Goal: Transaction & Acquisition: Purchase product/service

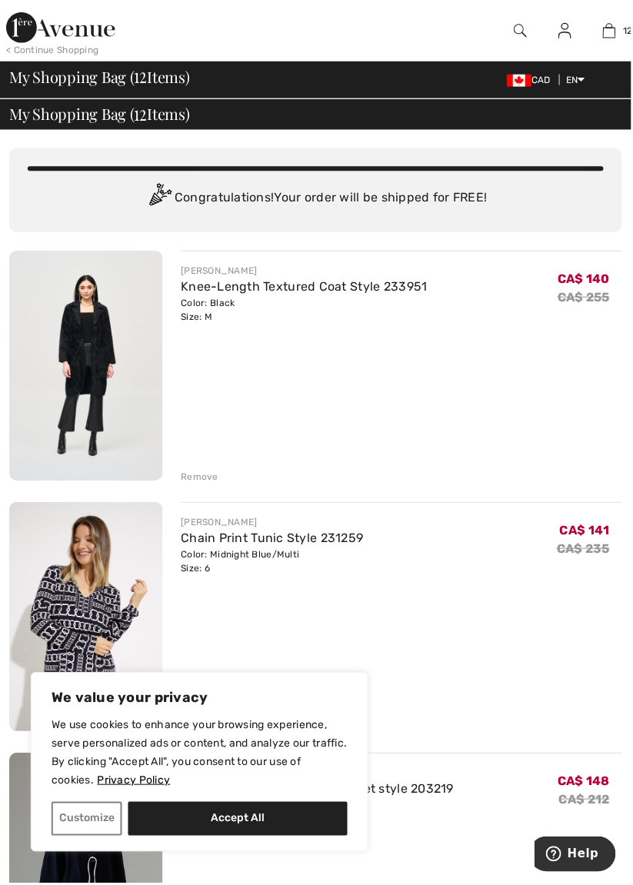
click at [508, 392] on div "JOSEPH RIBKOFF Knee-Length Textured Coat Style 233951 Color: Black Size: M Fina…" at bounding box center [402, 368] width 442 height 234
click at [397, 391] on div "JOSEPH RIBKOFF Knee-Length Textured Coat Style 233951 Color: Black Size: M Fina…" at bounding box center [402, 368] width 442 height 234
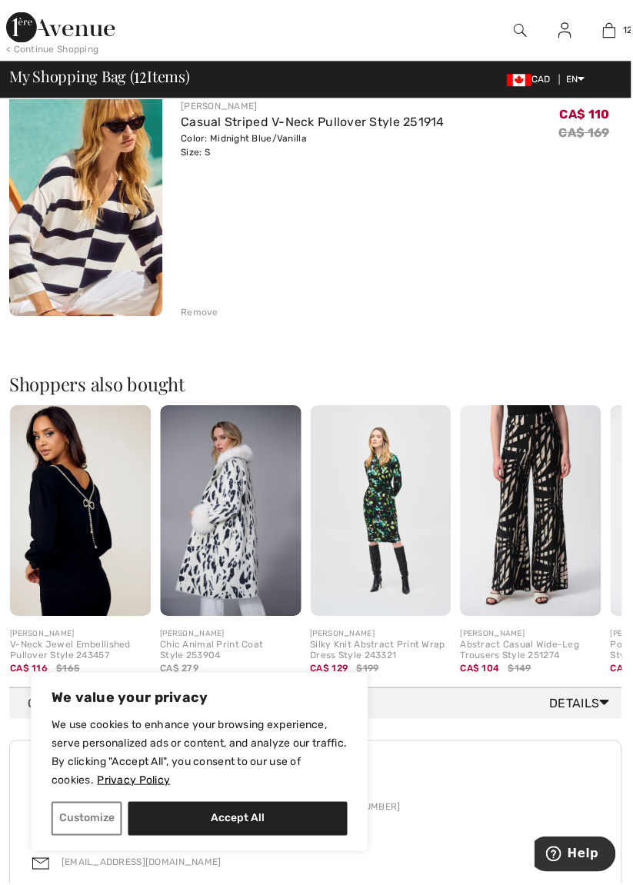
scroll to position [2897, 0]
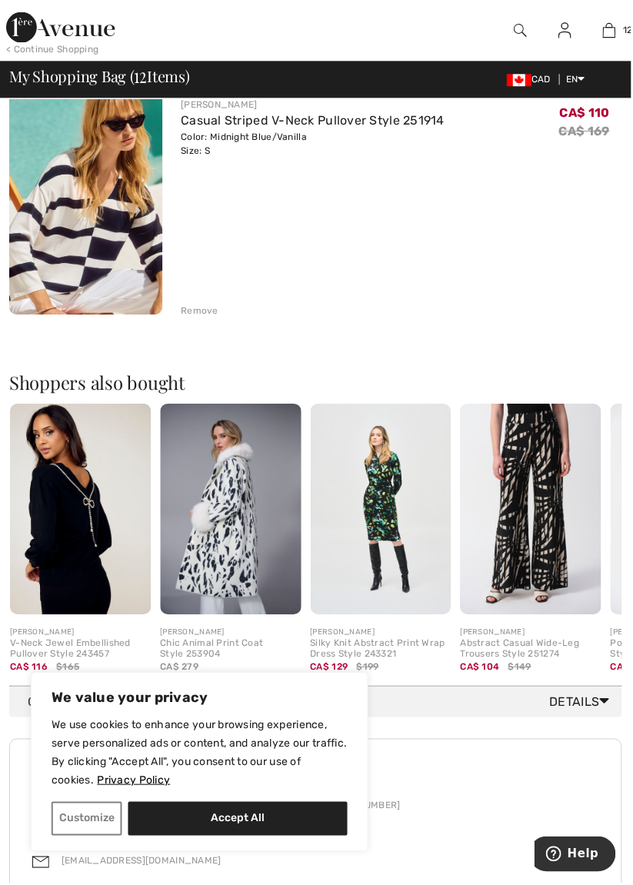
click at [235, 514] on img at bounding box center [231, 511] width 141 height 212
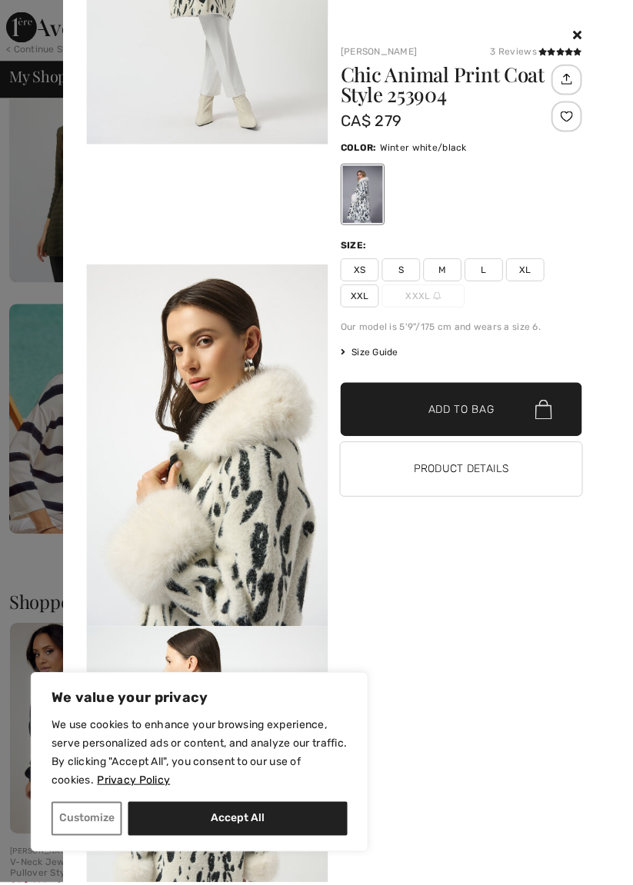
scroll to position [2674, 0]
click at [558, 52] on icon at bounding box center [561, 52] width 8 height 8
click at [533, 54] on div "3 Reviews" at bounding box center [537, 52] width 92 height 14
click at [524, 55] on div "3 Reviews" at bounding box center [537, 52] width 92 height 14
click at [569, 54] on icon at bounding box center [570, 52] width 8 height 8
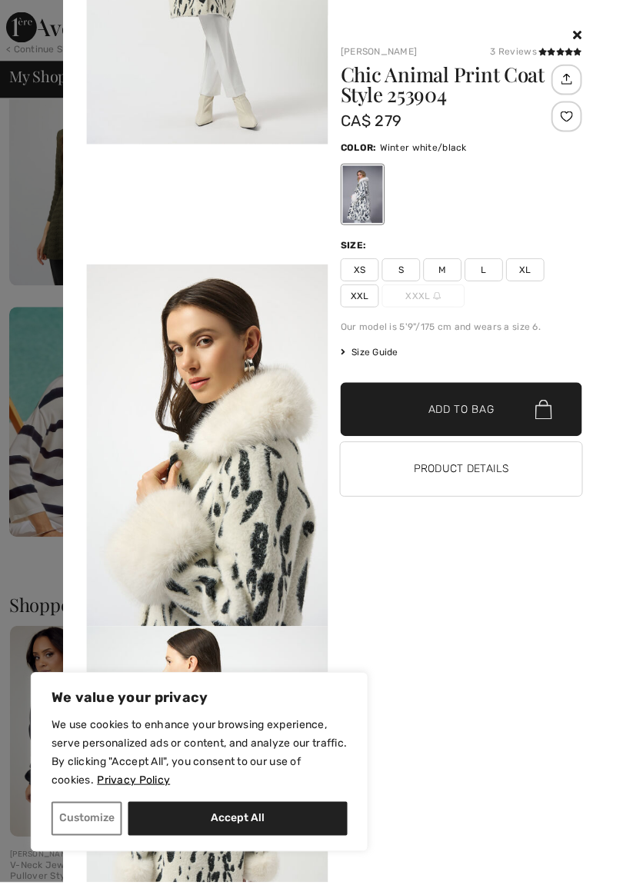
click at [529, 65] on h1 "Chic Animal Print Coat Style 253904" at bounding box center [452, 85] width 222 height 40
click at [541, 52] on icon at bounding box center [544, 52] width 8 height 8
click at [580, 53] on icon at bounding box center [579, 52] width 8 height 8
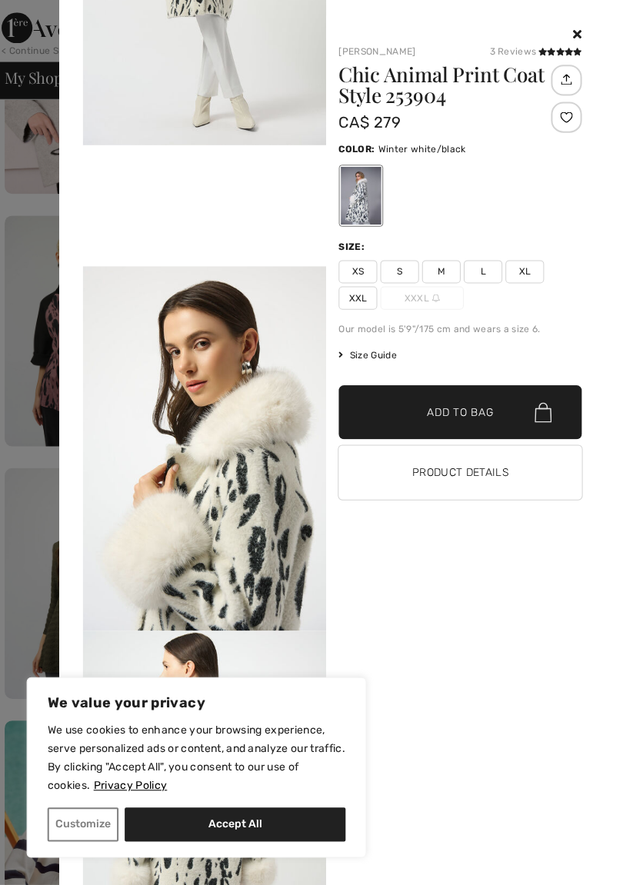
scroll to position [2265, 0]
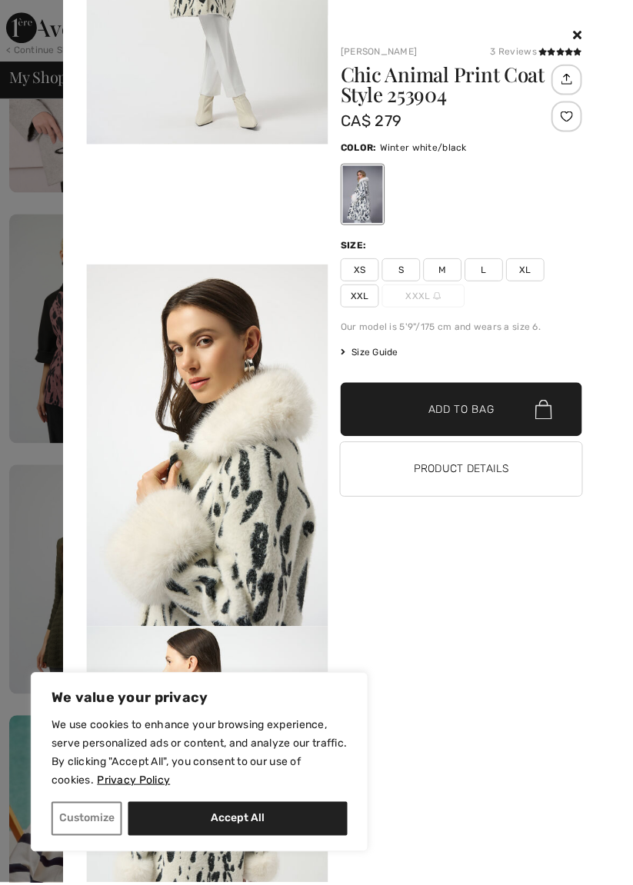
click at [563, 52] on icon at bounding box center [561, 52] width 8 height 8
click at [567, 55] on icon at bounding box center [570, 52] width 8 height 8
click at [551, 53] on icon at bounding box center [553, 52] width 8 height 8
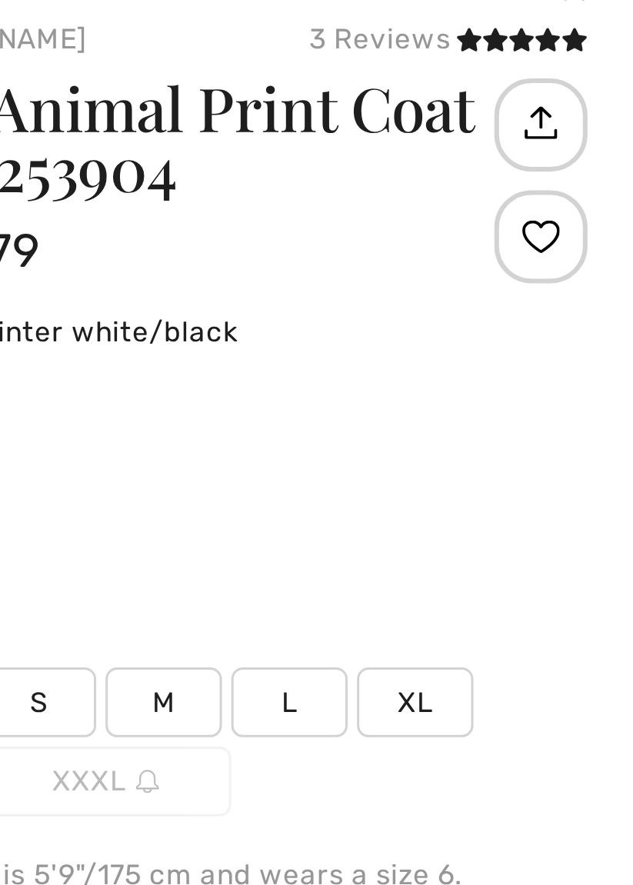
scroll to position [1860, 0]
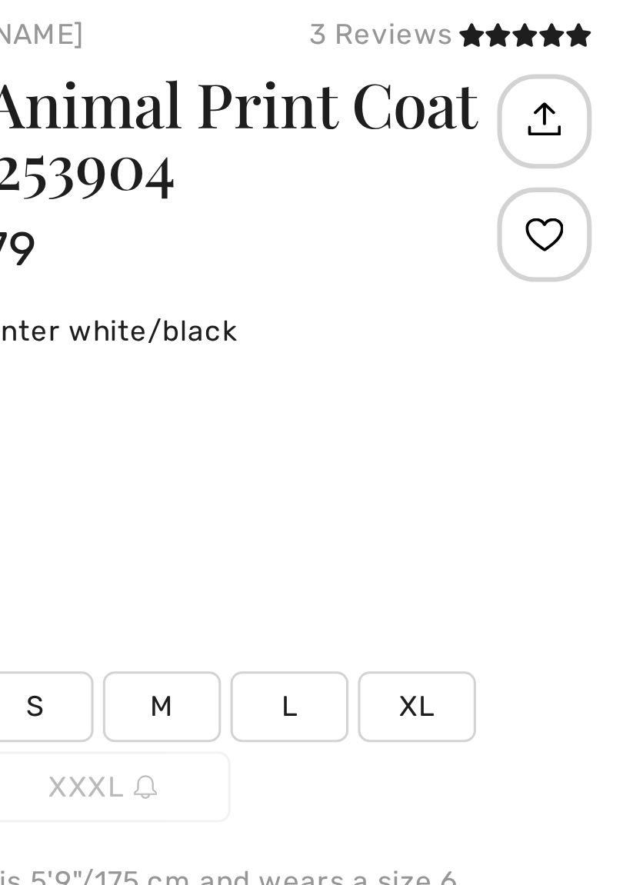
click at [557, 55] on icon at bounding box center [553, 52] width 8 height 8
click at [557, 53] on icon at bounding box center [553, 52] width 8 height 8
click at [558, 52] on icon at bounding box center [561, 52] width 8 height 8
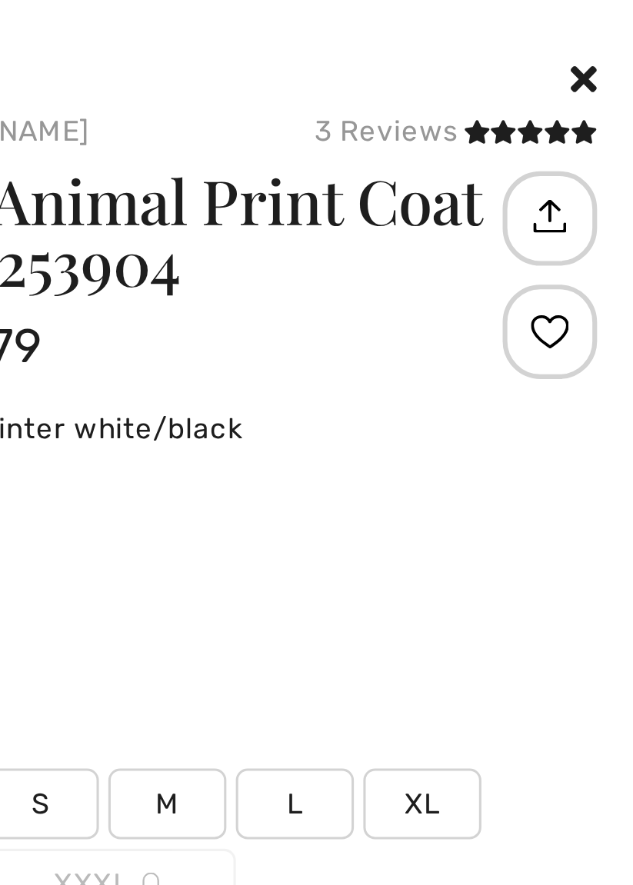
click at [525, 52] on div "3 Reviews" at bounding box center [537, 52] width 92 height 14
click at [524, 52] on div "3 Reviews" at bounding box center [537, 52] width 92 height 14
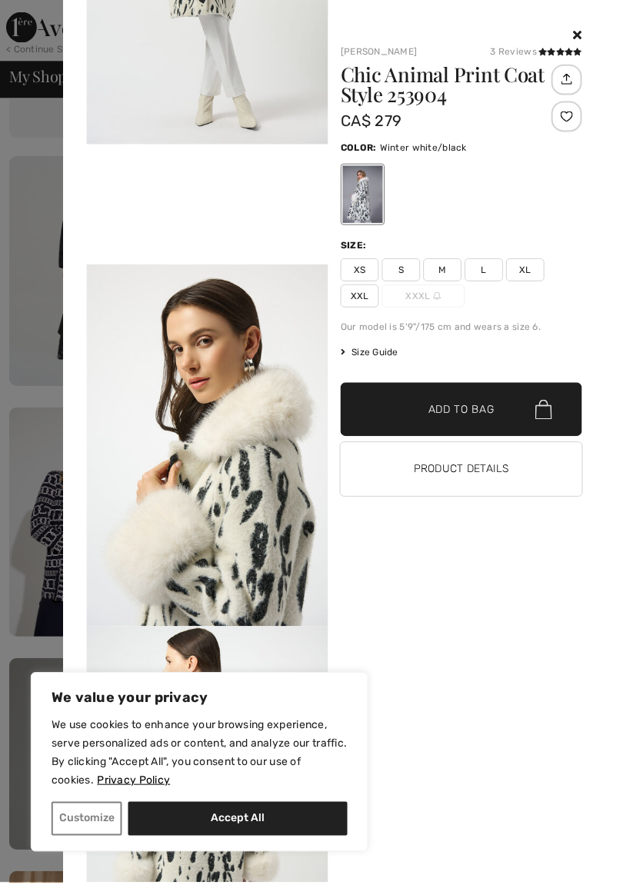
scroll to position [0, 0]
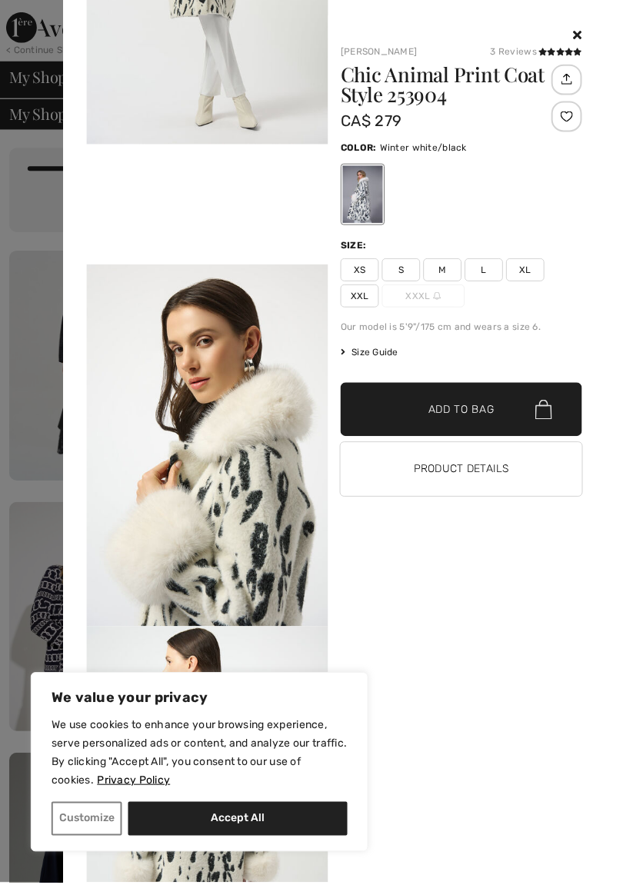
click at [572, 51] on icon at bounding box center [570, 52] width 8 height 8
click at [541, 52] on icon at bounding box center [544, 52] width 8 height 8
click at [568, 52] on icon at bounding box center [570, 52] width 8 height 8
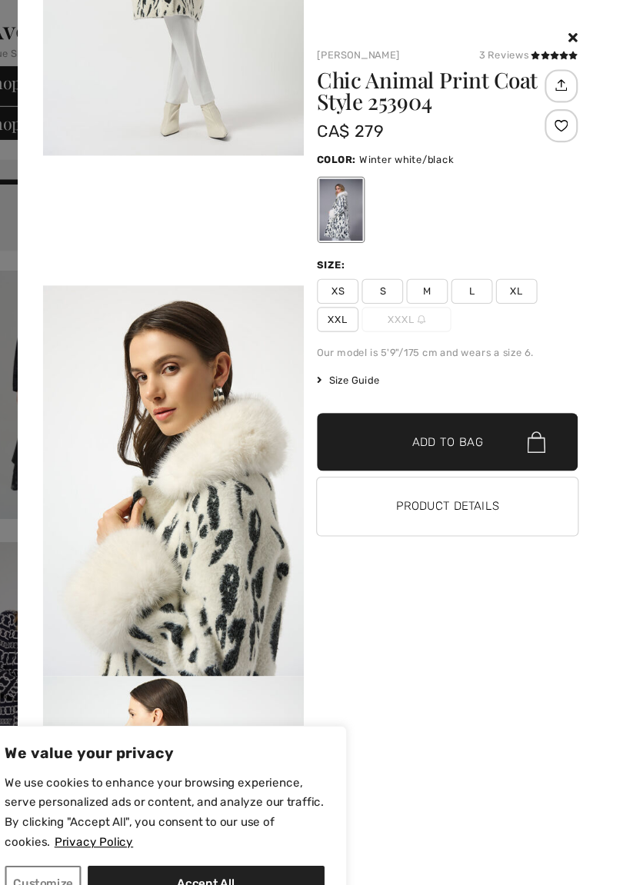
click at [563, 52] on icon at bounding box center [561, 52] width 8 height 8
click at [552, 55] on span at bounding box center [562, 52] width 44 height 9
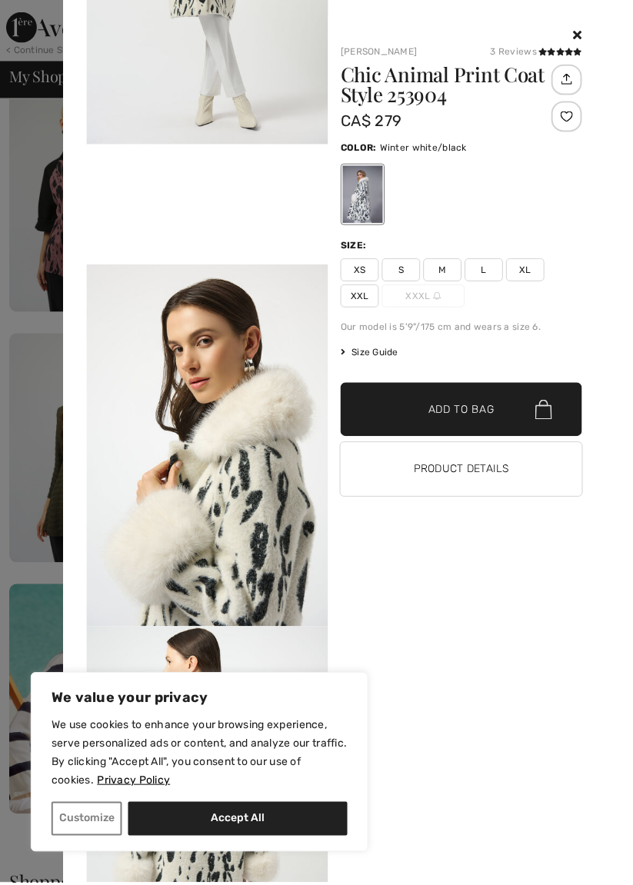
scroll to position [2674, 0]
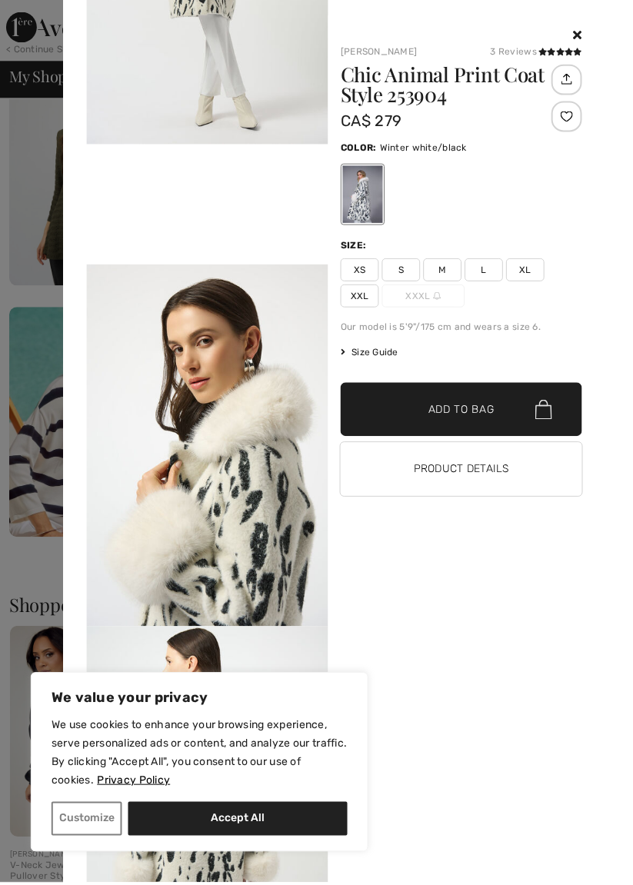
click at [584, 51] on icon at bounding box center [579, 52] width 8 height 8
click at [595, 38] on div "Joseph Ribkoff 3 Reviews 3 Reviews Chic Animal Print Coat Style 253904 CA$ 279 …" at bounding box center [467, 450] width 276 height 870
click at [581, 35] on icon at bounding box center [579, 34] width 8 height 12
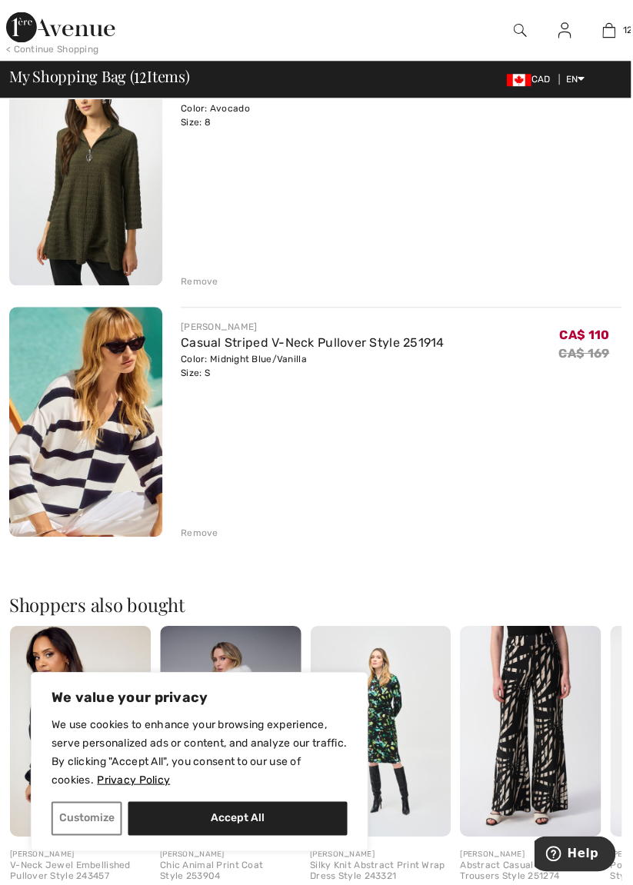
click at [590, 35] on link "12" at bounding box center [610, 31] width 43 height 18
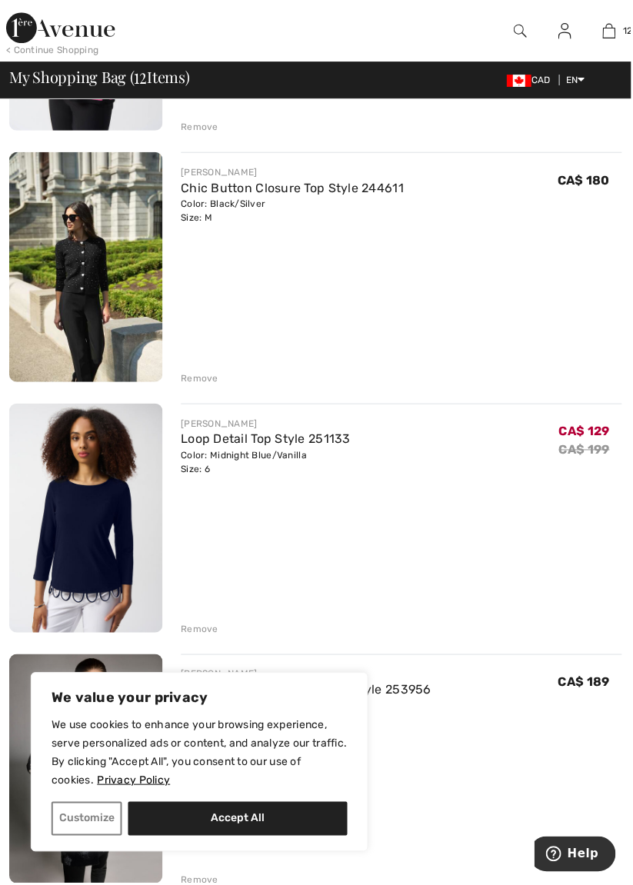
scroll to position [1321, 0]
click at [83, 838] on button "Customize" at bounding box center [87, 821] width 71 height 34
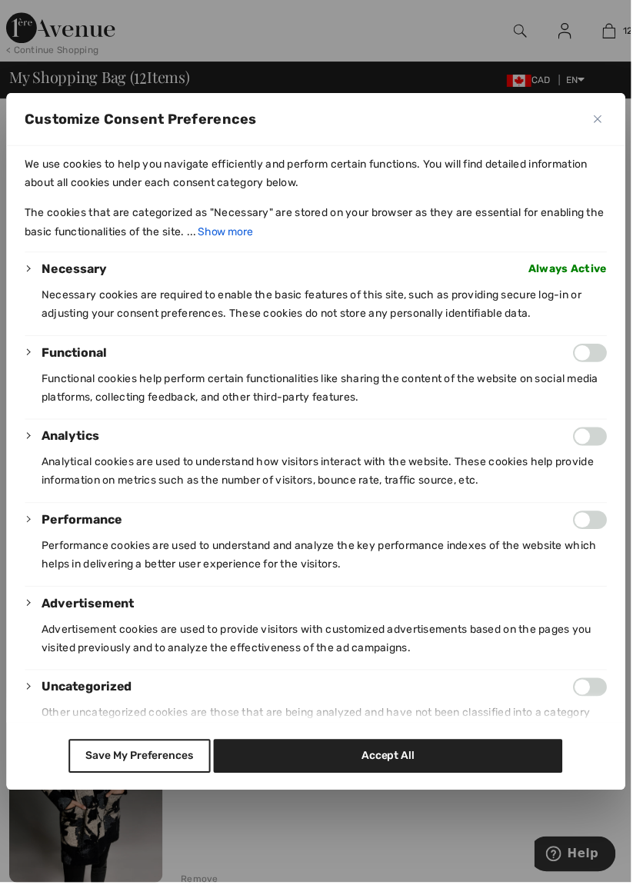
click at [603, 128] on button "Close" at bounding box center [599, 119] width 18 height 18
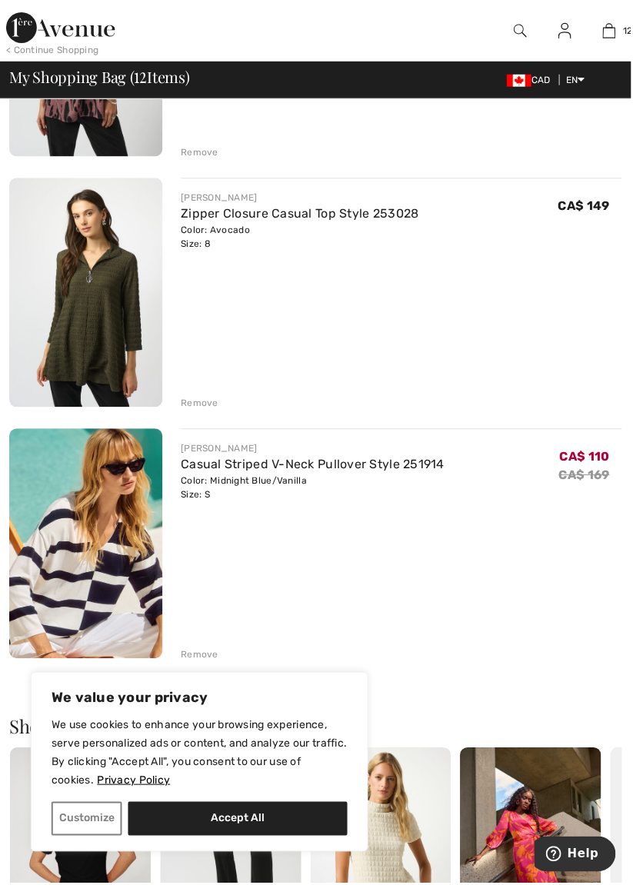
scroll to position [2555, 0]
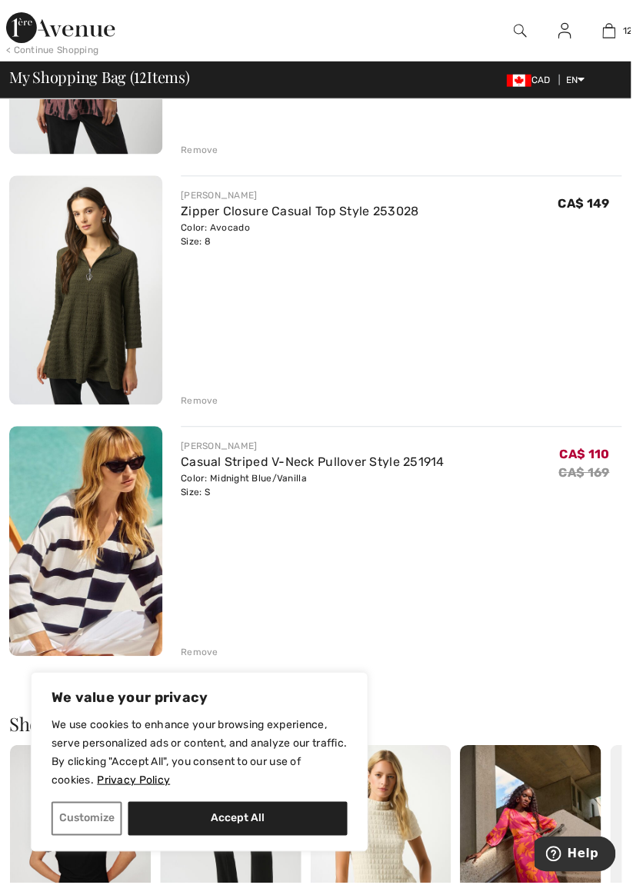
click at [96, 569] on img at bounding box center [86, 542] width 154 height 231
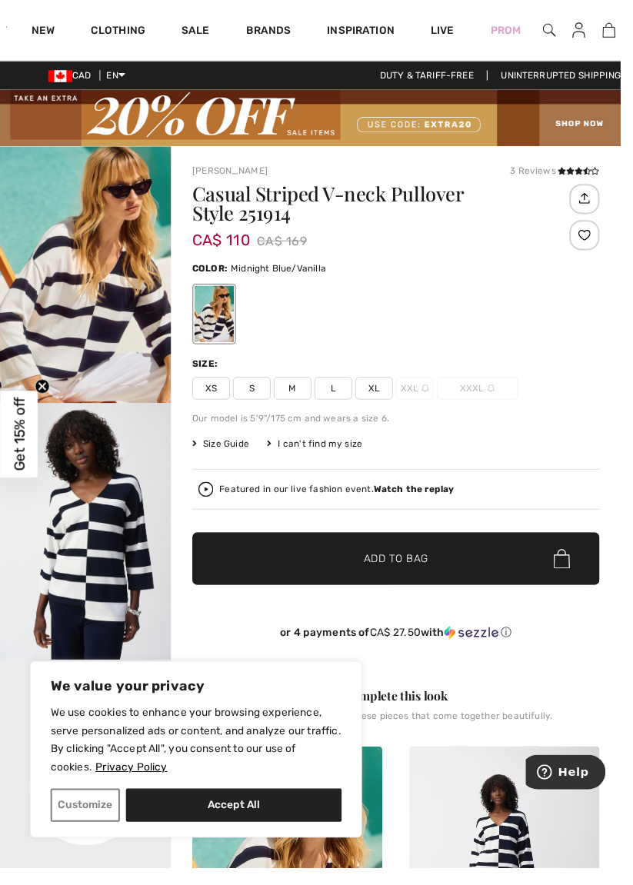
click at [576, 176] on icon at bounding box center [572, 175] width 8 height 8
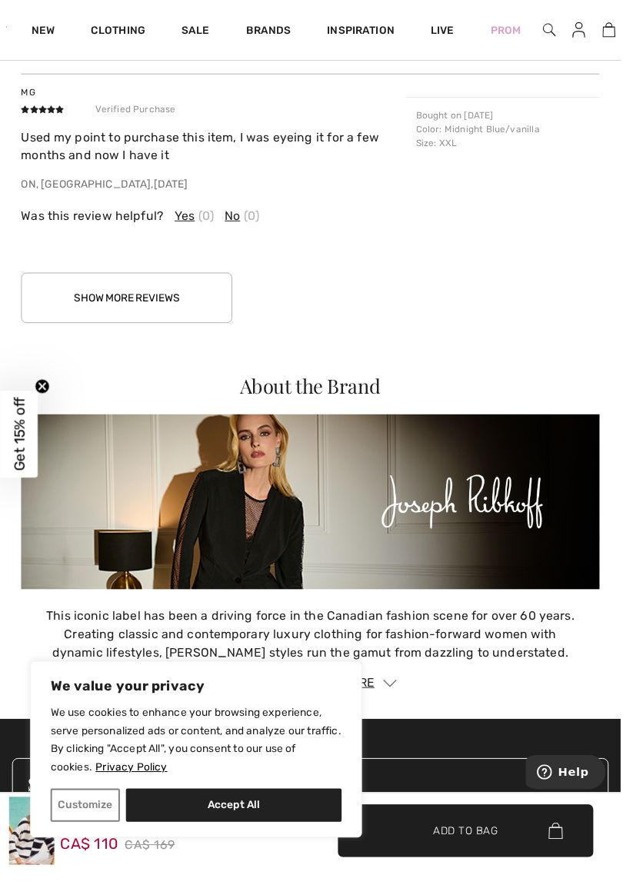
scroll to position [2489, 0]
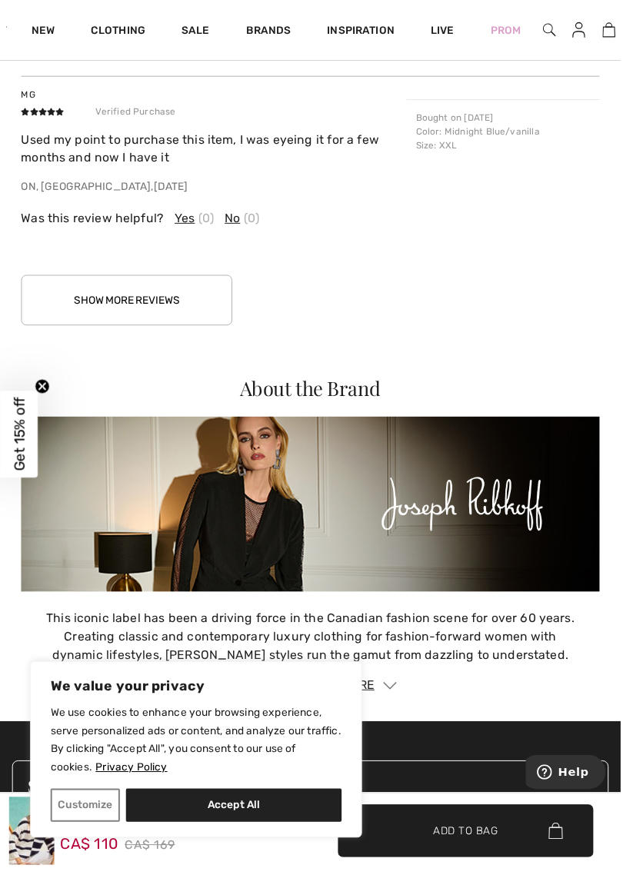
click at [160, 326] on button "Show More Reviews" at bounding box center [129, 307] width 215 height 52
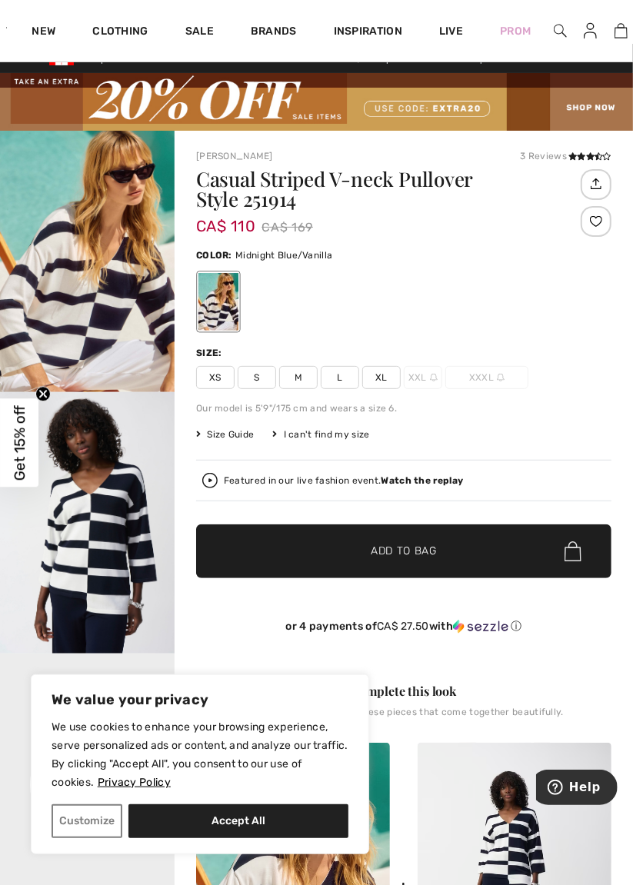
scroll to position [0, 0]
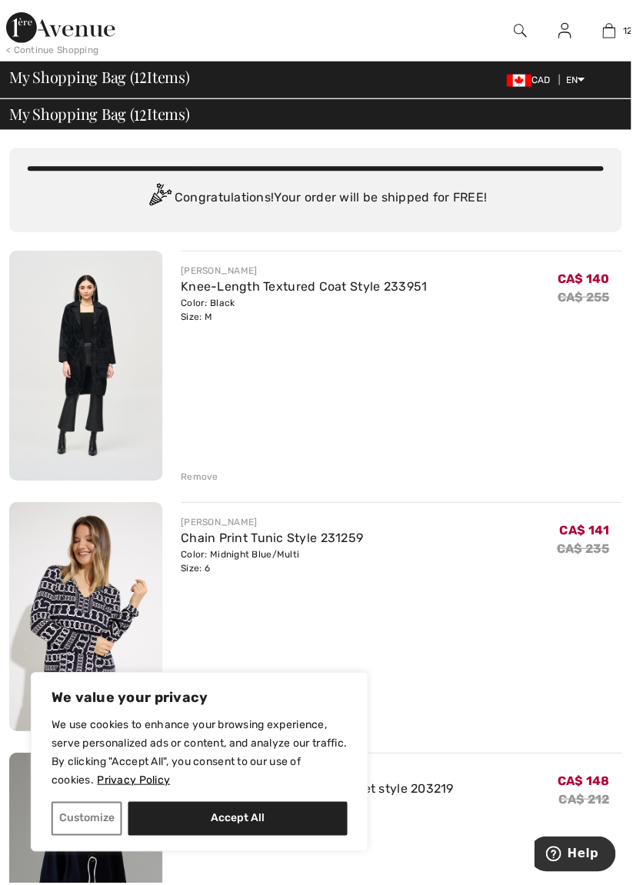
click at [92, 351] on img at bounding box center [86, 366] width 154 height 231
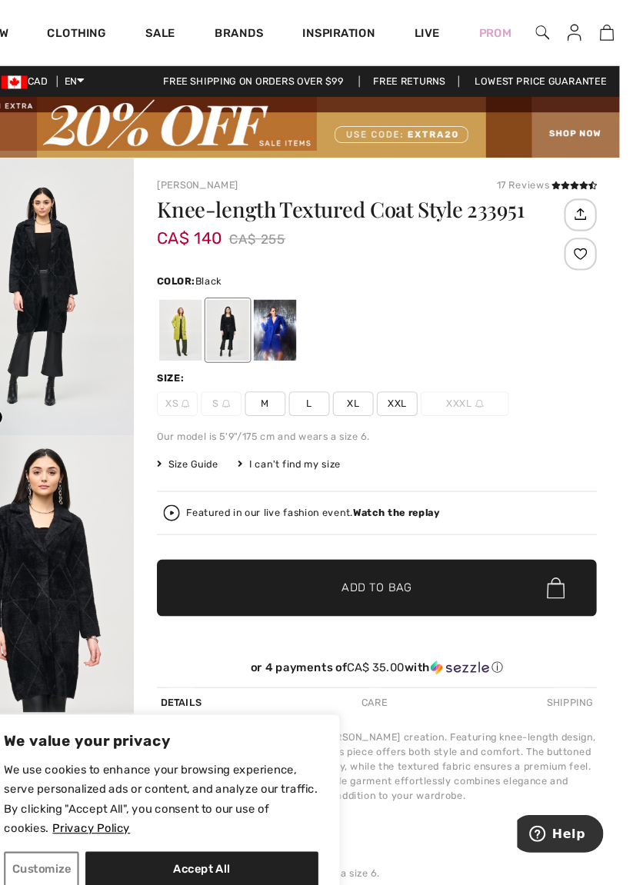
click at [228, 314] on div at bounding box center [218, 313] width 40 height 58
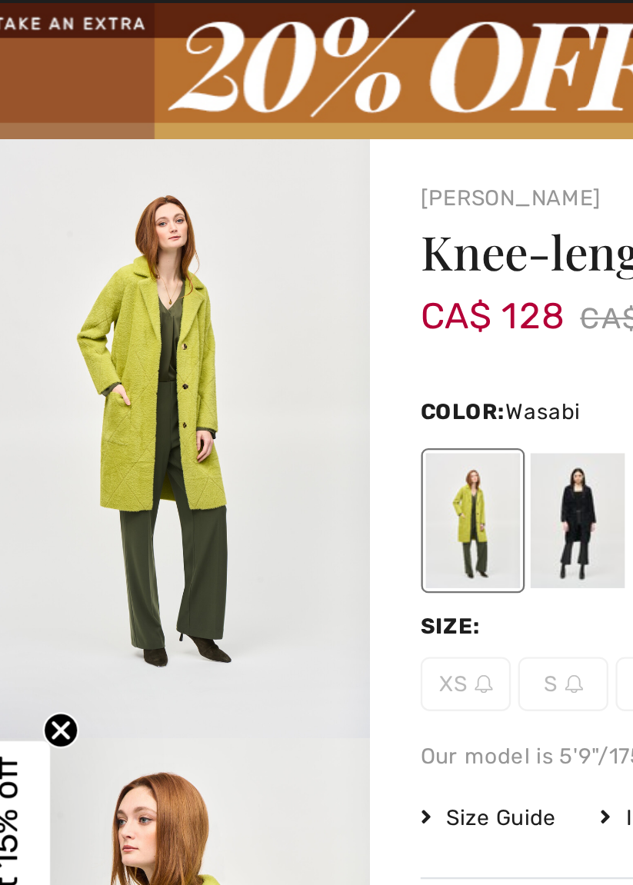
scroll to position [7, 0]
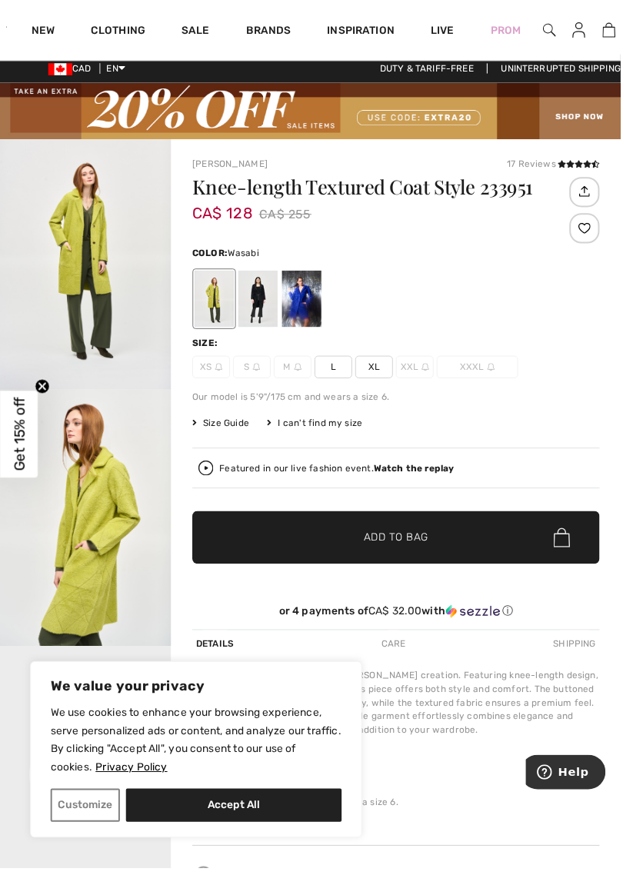
click at [314, 306] on div at bounding box center [308, 306] width 40 height 58
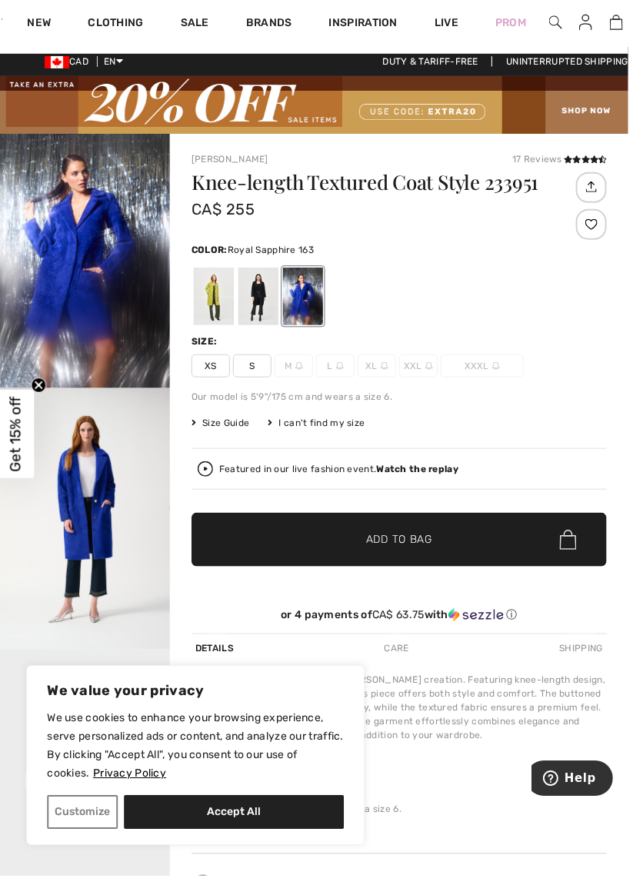
click at [275, 295] on div at bounding box center [263, 306] width 40 height 58
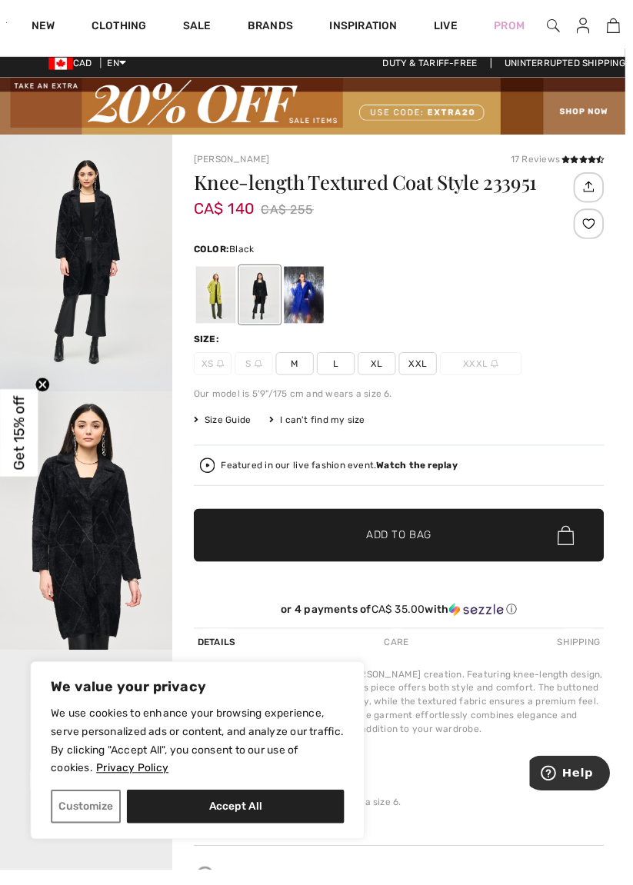
scroll to position [9, 0]
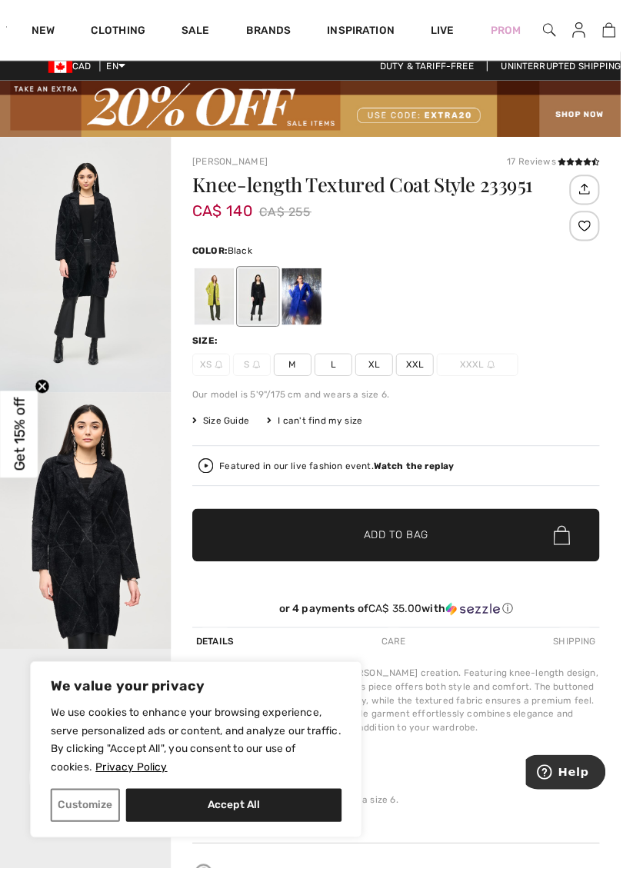
click at [220, 305] on div at bounding box center [218, 303] width 40 height 58
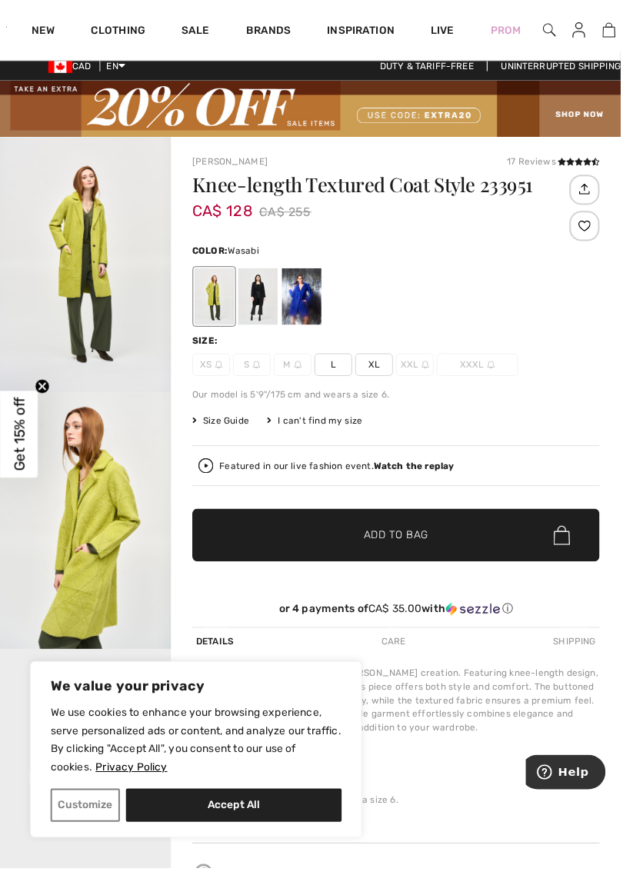
scroll to position [0, 0]
